Goal: Register for event/course

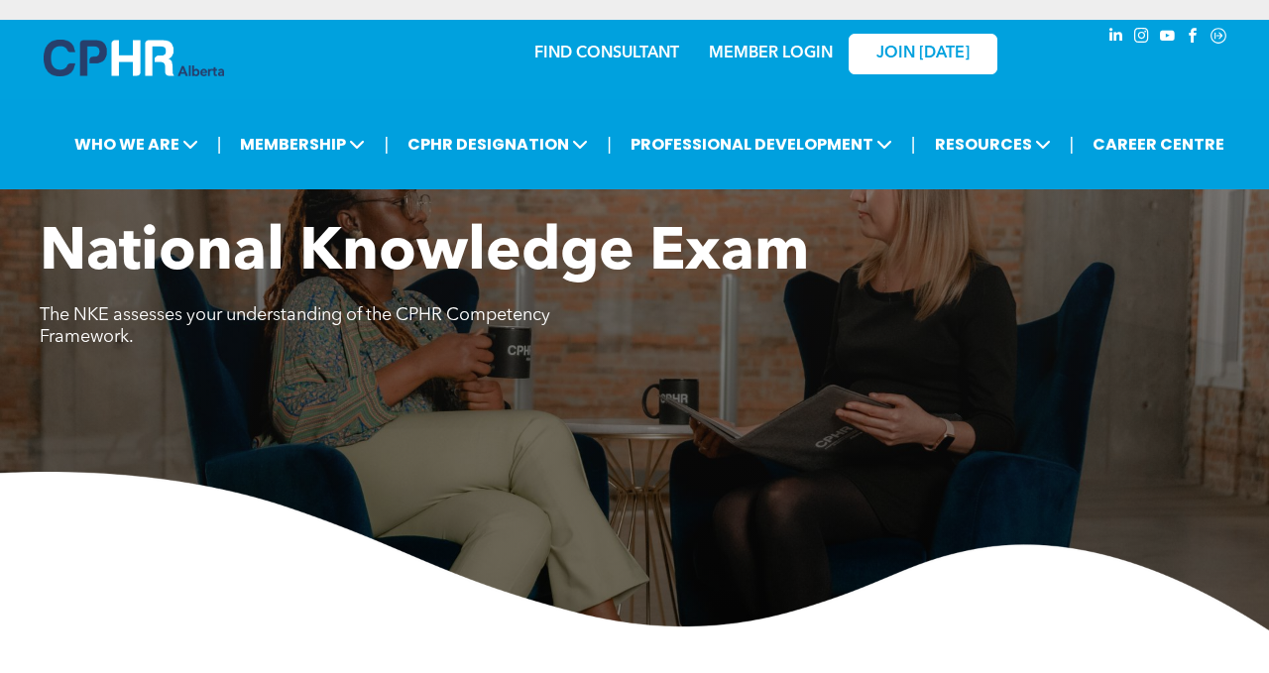
click at [781, 46] on link "MEMBER LOGIN" at bounding box center [771, 54] width 124 height 16
click at [118, 40] on img at bounding box center [134, 58] width 180 height 37
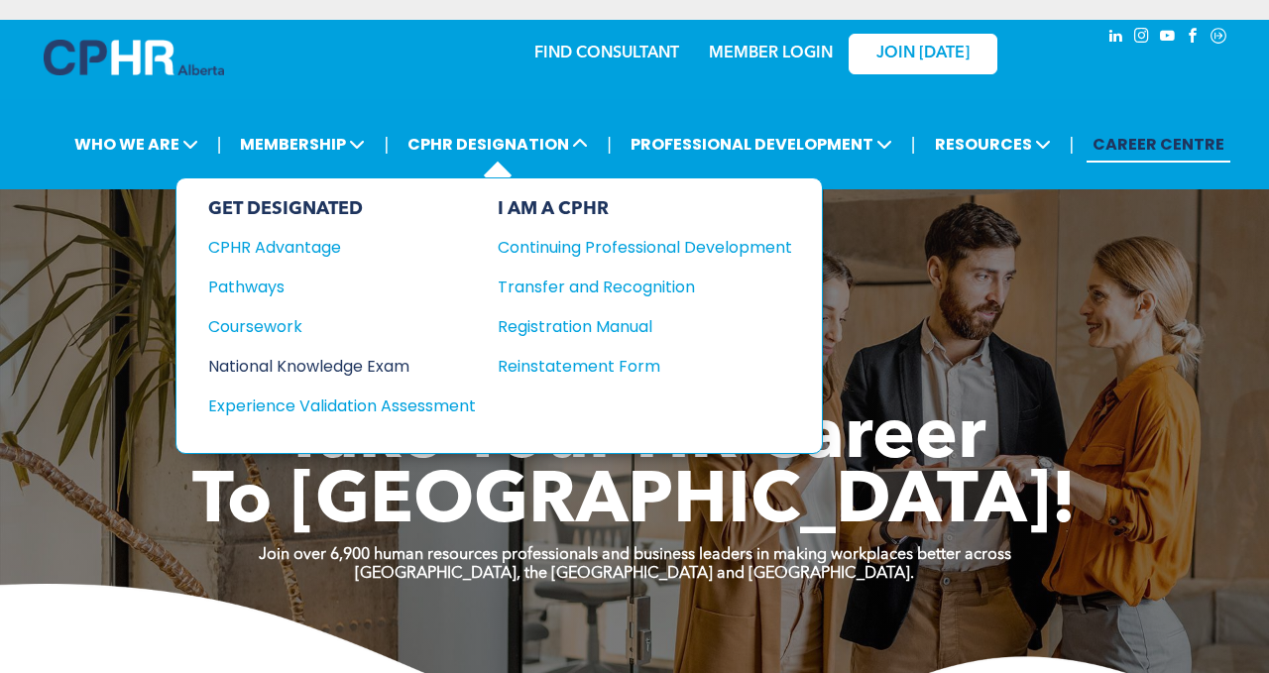
click at [328, 354] on div "National Knowledge Exam" at bounding box center [328, 366] width 241 height 25
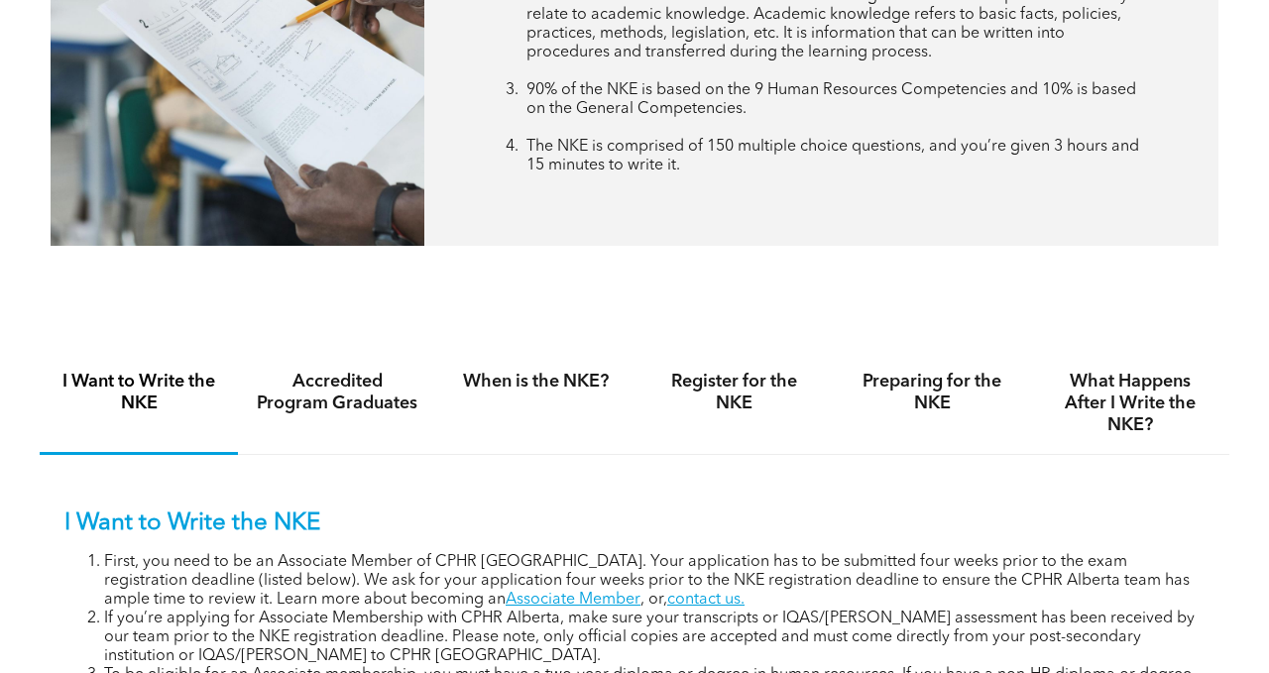
scroll to position [948, 0]
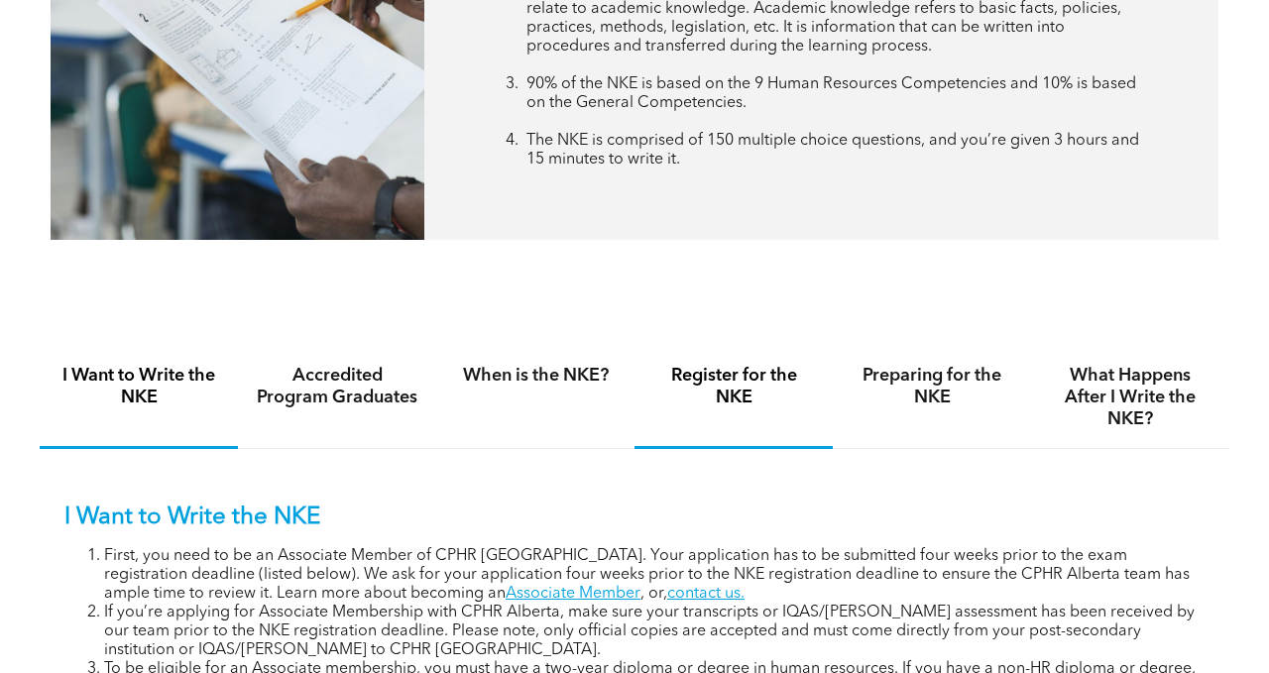
click at [698, 365] on h4 "Register for the NKE" at bounding box center [733, 387] width 163 height 44
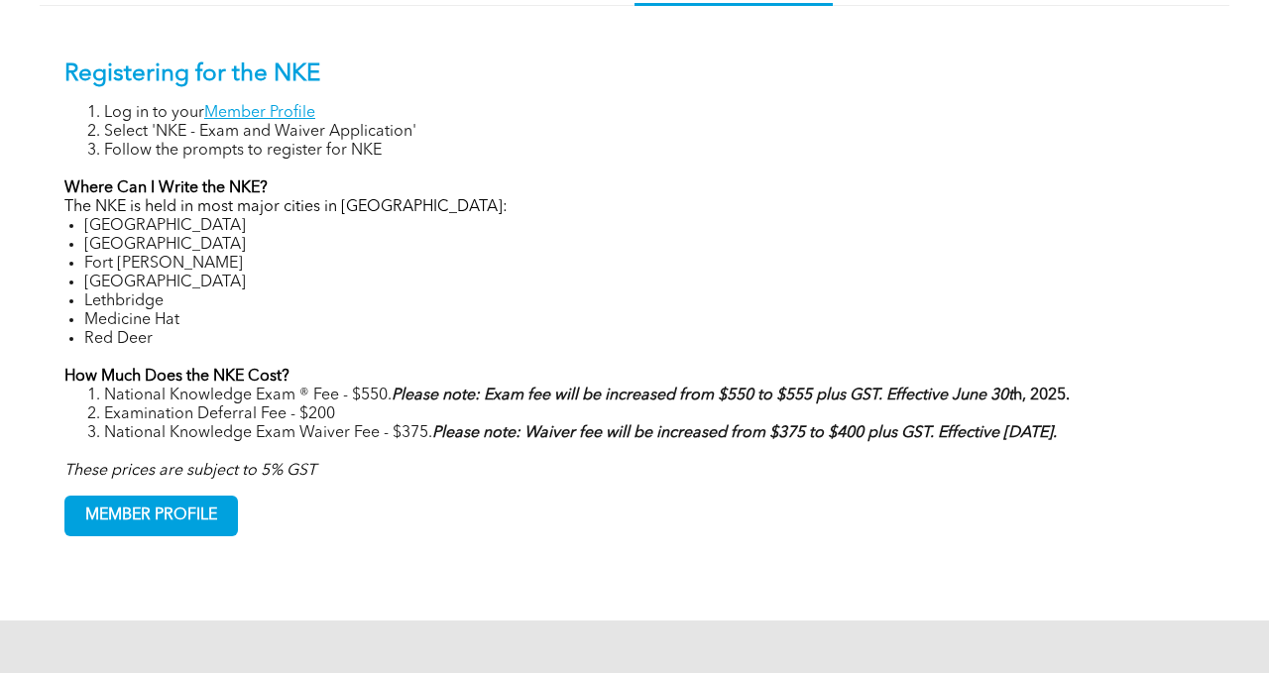
scroll to position [1392, 0]
